Goal: Task Accomplishment & Management: Use online tool/utility

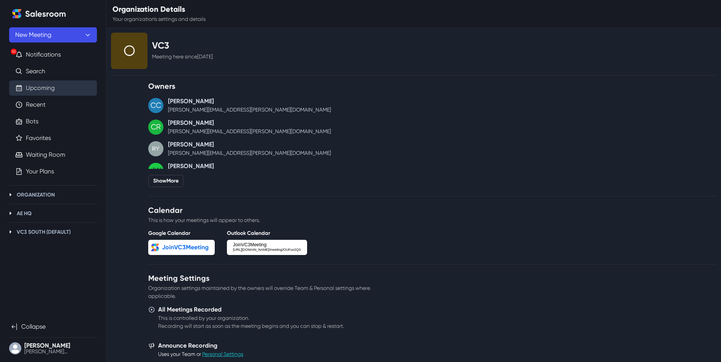
click at [50, 84] on link "Upcoming" at bounding box center [40, 88] width 29 height 9
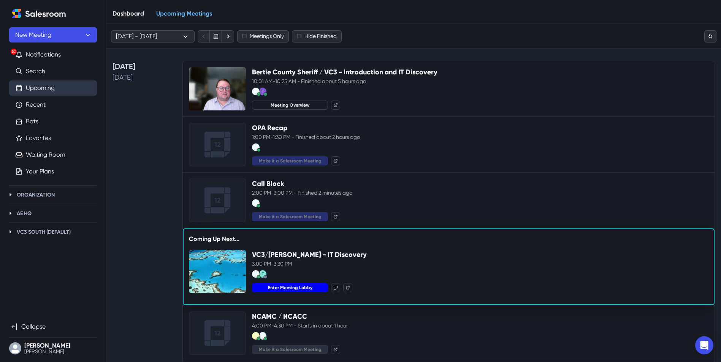
click at [286, 289] on button "Enter Meeting Lobby" at bounding box center [290, 287] width 76 height 9
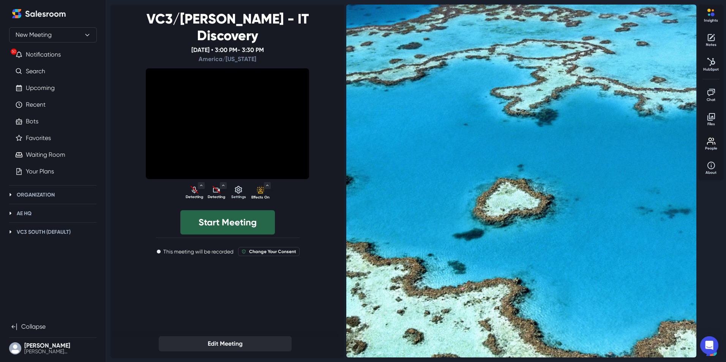
select select "default"
select select "1e5f0aab68101baf442a7d9ccb6b4f21ad7a8d5e7299884d315a15c792d1cf80"
click at [244, 210] on button "Start Meeting" at bounding box center [227, 222] width 95 height 24
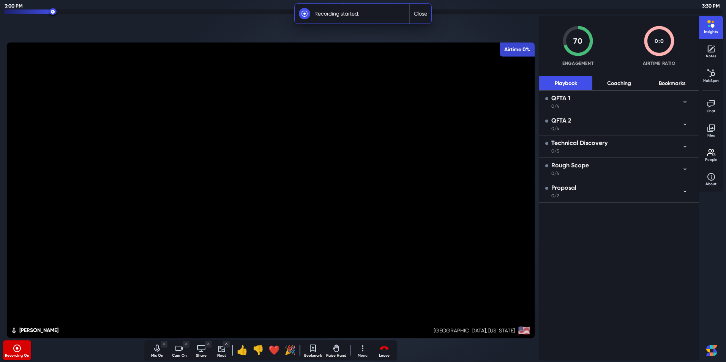
click at [155, 353] on icon "Mute audio" at bounding box center [157, 348] width 9 height 9
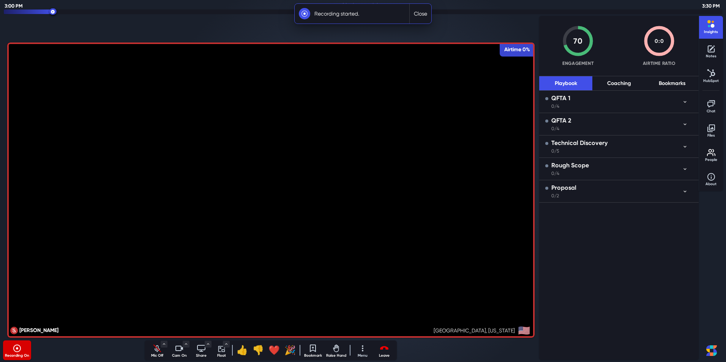
click at [178, 351] on icon "Turn off camera" at bounding box center [179, 348] width 9 height 9
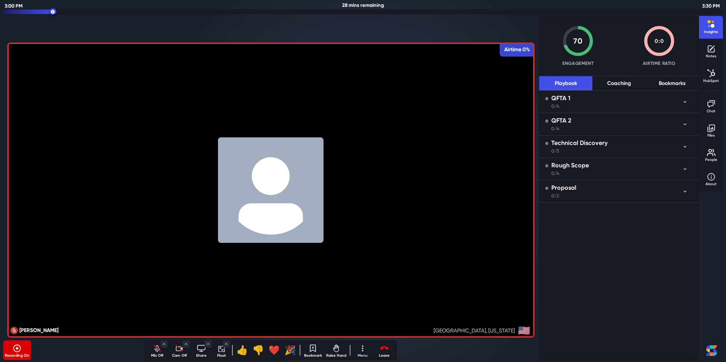
click at [265, 24] on div at bounding box center [271, 27] width 472 height 27
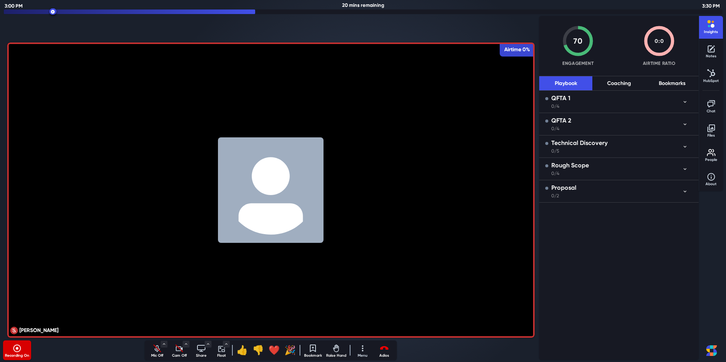
click at [383, 350] on icon "Leave meeting" at bounding box center [384, 348] width 9 height 9
click at [360, 327] on button "End for all" at bounding box center [370, 329] width 46 height 12
